Goal: Task Accomplishment & Management: Manage account settings

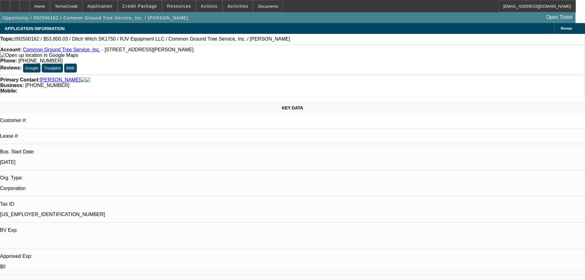
select select "0"
select select "3"
select select "0"
select select "6"
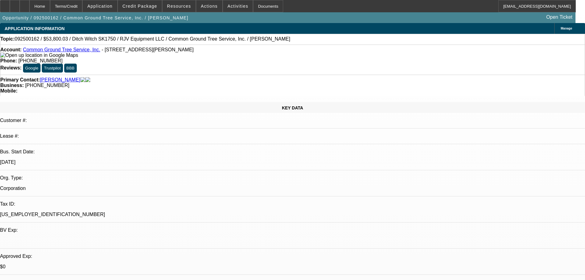
select select "0"
select select "3"
select select "0"
select select "6"
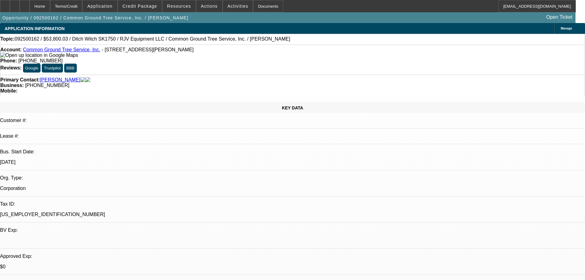
select select "0"
select select "3"
select select "0"
select select "6"
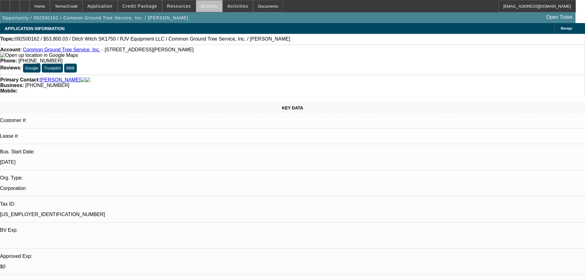
click at [208, 7] on span "Actions" at bounding box center [209, 6] width 17 height 5
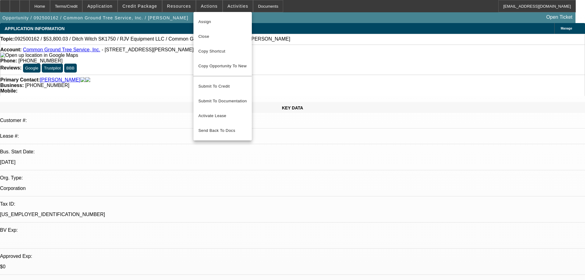
click at [187, 7] on div at bounding box center [292, 140] width 585 height 280
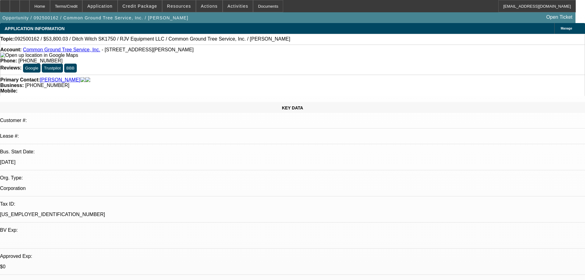
click at [187, 7] on span "Resources" at bounding box center [179, 6] width 24 height 5
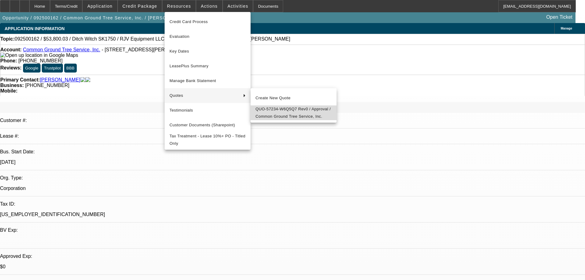
click at [286, 110] on span "QUO-57234-W6Q5Q7 Rev0 / Approval / Common Ground Tree Service, Inc." at bounding box center [293, 112] width 76 height 15
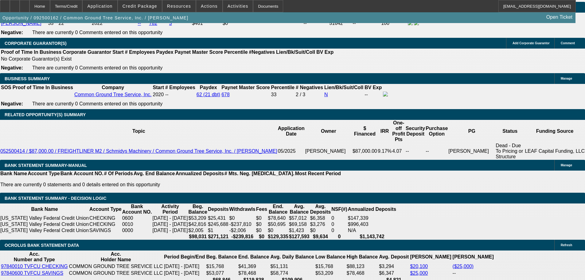
scroll to position [890, 0]
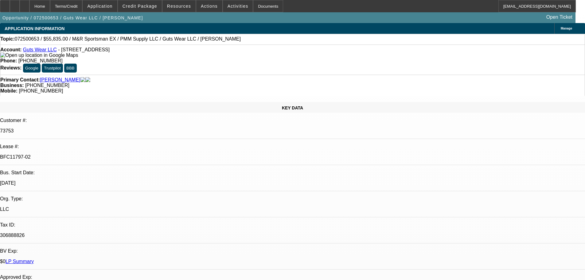
select select "0"
select select "2"
select select "0"
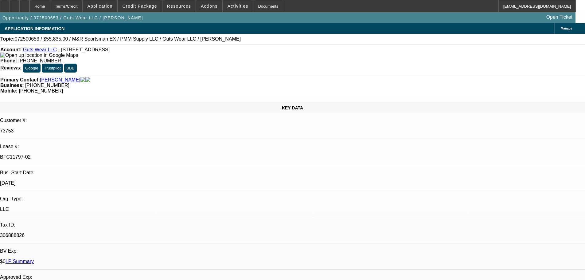
select select "0"
select select "2"
select select "0"
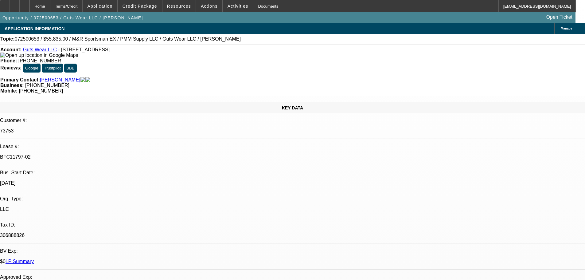
select select "0"
select select "2"
select select "0"
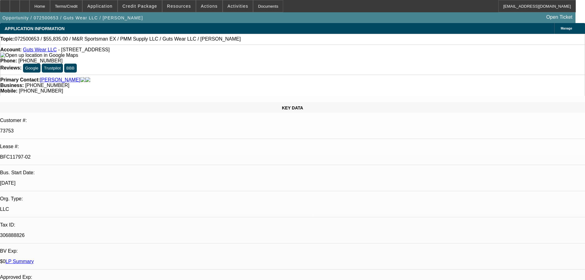
select select "2"
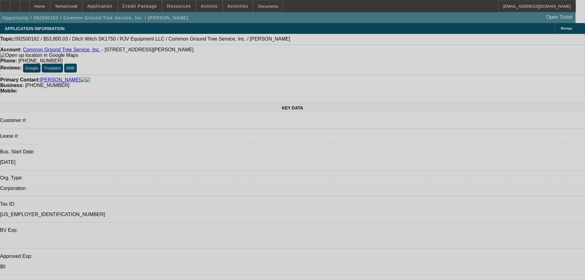
select select "0"
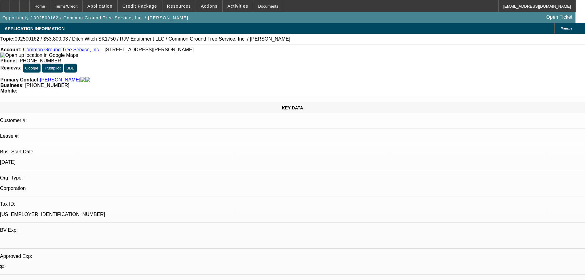
select select "0"
select select "3"
select select "0"
select select "6"
select select "0"
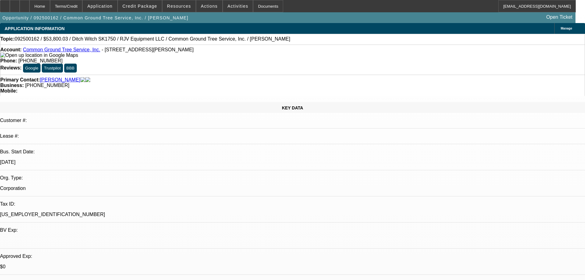
select select "0"
select select "3"
select select "0"
select select "6"
select select "0"
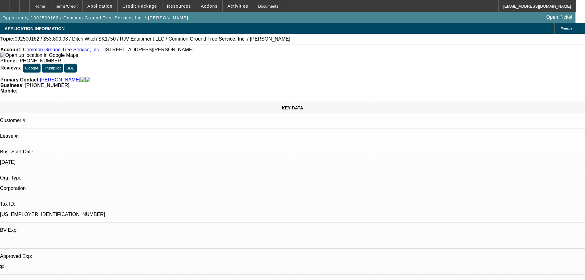
select select "0"
select select "3"
select select "0"
select select "6"
click at [204, 10] on span at bounding box center [209, 6] width 26 height 15
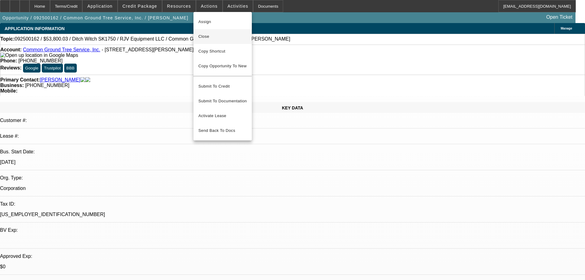
click at [212, 37] on span "Close" at bounding box center [222, 36] width 48 height 7
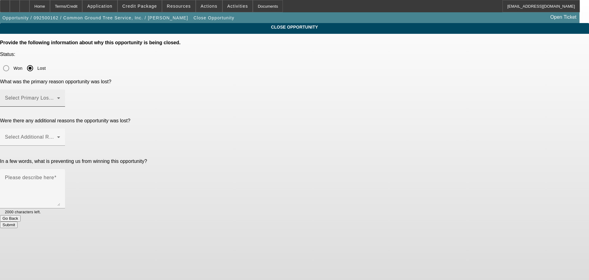
click at [57, 97] on span at bounding box center [31, 100] width 52 height 7
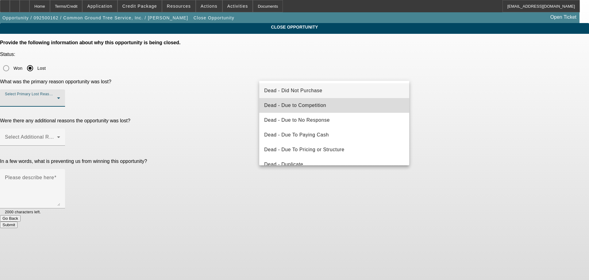
click at [335, 103] on mat-option "Dead - Due to Competition" at bounding box center [334, 105] width 150 height 15
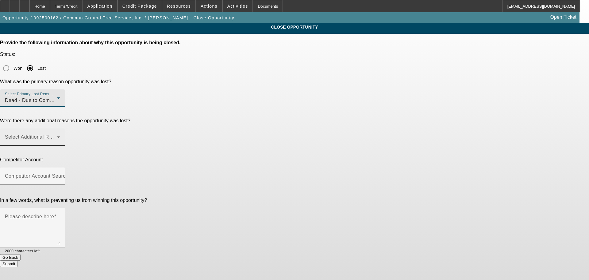
click at [57, 136] on span at bounding box center [31, 139] width 52 height 7
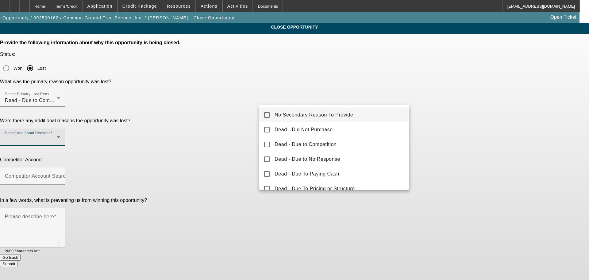
click at [315, 114] on span "No Secondary Reason To Provide" at bounding box center [314, 114] width 79 height 7
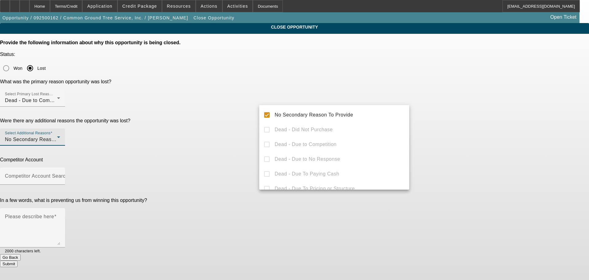
click at [241, 124] on div at bounding box center [294, 140] width 589 height 280
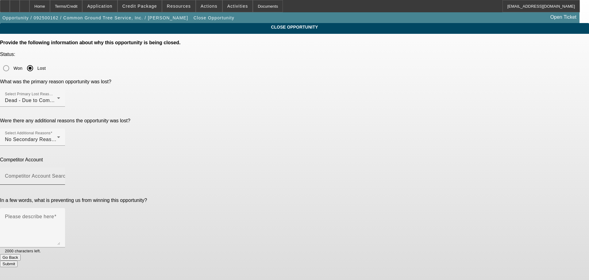
click at [68, 173] on mat-label "Competitor Account Search" at bounding box center [37, 175] width 64 height 5
click at [60, 175] on input "Competitor Account Search" at bounding box center [32, 178] width 55 height 7
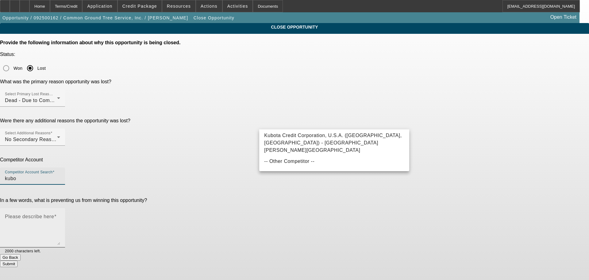
click at [297, 141] on span "Kubota Credit Corporation, U.S.A. (Grapevine, TX) - Sutton, David" at bounding box center [332, 143] width 137 height 20
type input "Kubota Credit Corporation, U.S.A. (Grapevine, TX) - Sutton, David"
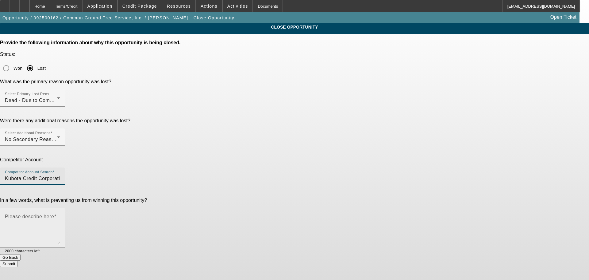
click at [60, 215] on textarea "Please describe here" at bounding box center [32, 229] width 55 height 29
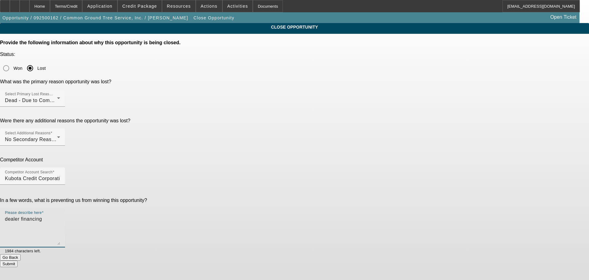
type textarea "dealer financing"
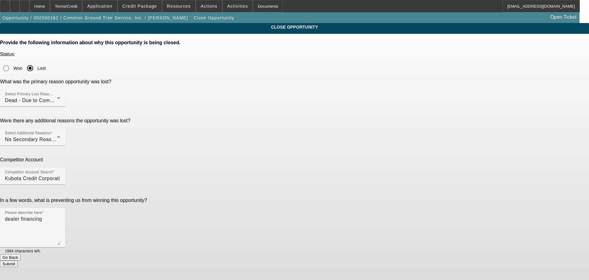
click at [17, 260] on button "Submit" at bounding box center [8, 263] width 17 height 6
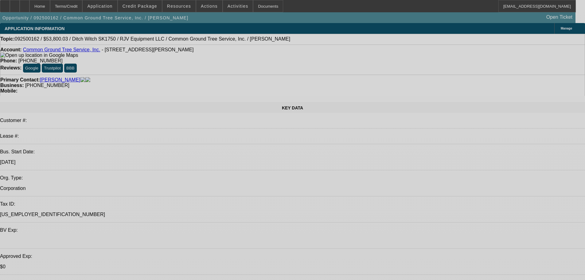
select select "0"
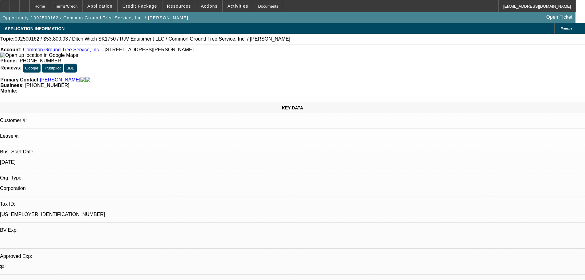
select select "3"
select select "0"
select select "6"
select select "0"
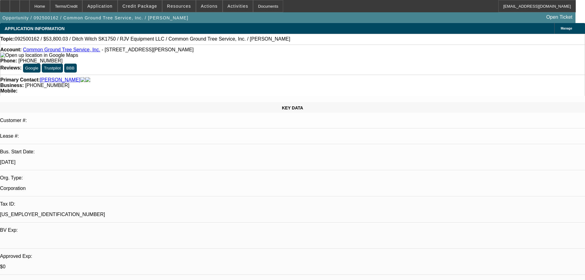
select select "3"
select select "0"
select select "6"
select select "0"
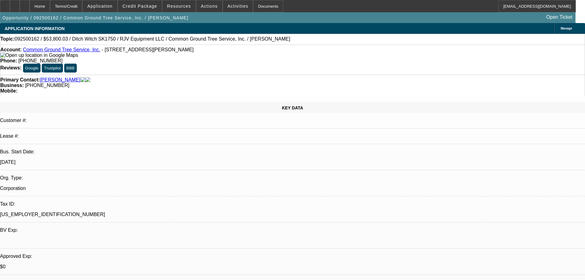
select select "3"
select select "0"
select select "6"
